Goal: Find specific page/section: Find specific page/section

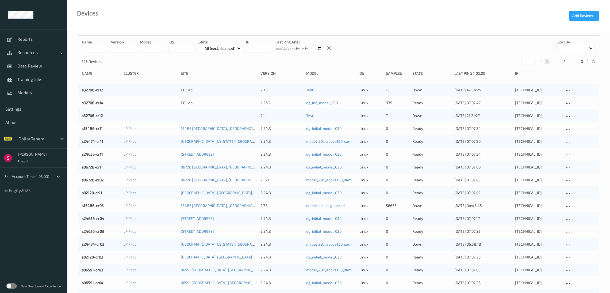
click at [24, 138] on div at bounding box center [36, 138] width 36 height 6
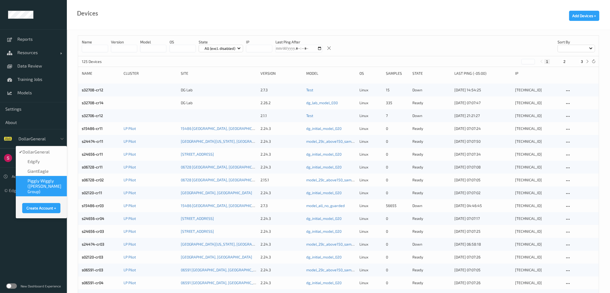
click at [31, 183] on span "Piggly Wiggly ([PERSON_NAME] Group)" at bounding box center [46, 186] width 36 height 16
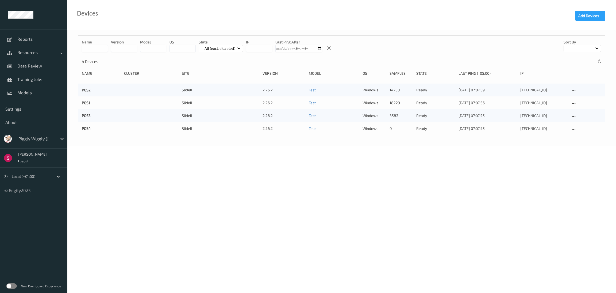
drag, startPoint x: 226, startPoint y: 205, endPoint x: 199, endPoint y: 198, distance: 28.0
click at [226, 205] on body "Reports Resources Devices Clusters Sites Data Review Training Jobs Models Setti…" at bounding box center [308, 146] width 616 height 293
click at [21, 68] on span "Data Review" at bounding box center [39, 65] width 44 height 5
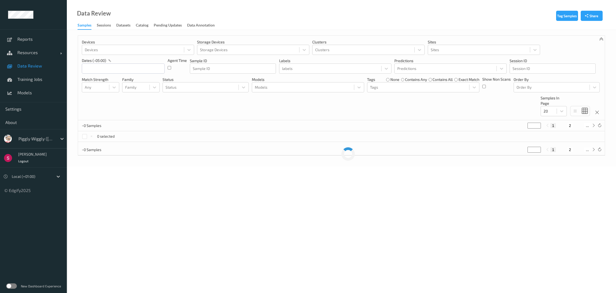
click at [104, 22] on link "Sessions" at bounding box center [107, 25] width 20 height 7
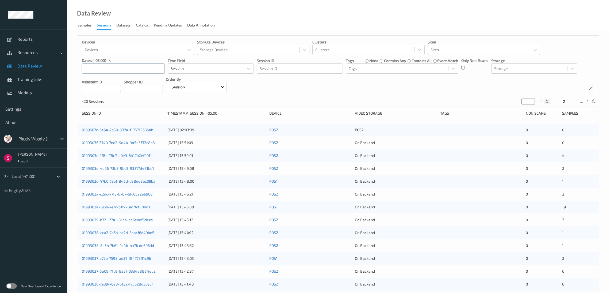
click at [113, 64] on input "text" at bounding box center [123, 68] width 83 height 10
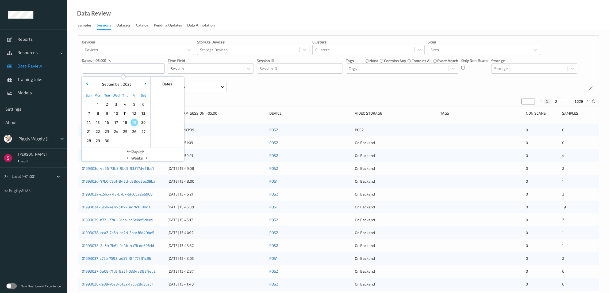
click at [98, 123] on span "15" at bounding box center [97, 122] width 7 height 7
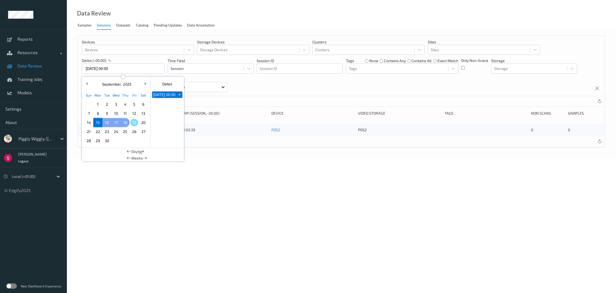
click at [125, 122] on span "18" at bounding box center [124, 122] width 7 height 7
type input "[DATE] 00:00 -> [DATE] 23:59"
click at [234, 148] on div "Devices Devices Storage Devices Storage Devices Clusters Clusters Sites Sites d…" at bounding box center [342, 94] width 550 height 128
